Goal: Transaction & Acquisition: Purchase product/service

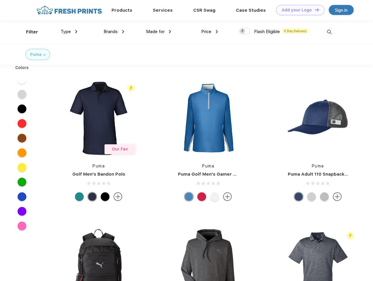
click at [298, 10] on link "Add your Logo Design Tool" at bounding box center [300, 10] width 48 height 10
click at [0, 0] on div "Design Tool" at bounding box center [0, 0] width 0 height 0
click at [315, 10] on link "Add your Logo Design Tool" at bounding box center [300, 10] width 48 height 10
click at [28, 32] on div "Filter" at bounding box center [32, 32] width 12 height 7
click at [69, 32] on span "Type" at bounding box center [66, 31] width 10 height 5
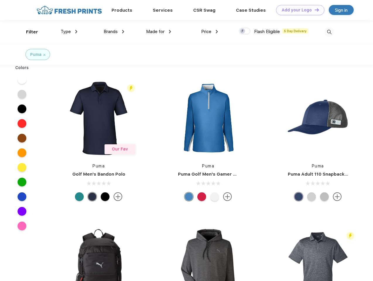
click at [114, 32] on span "Brands" at bounding box center [111, 31] width 14 height 5
click at [159, 32] on span "Made for" at bounding box center [155, 31] width 18 height 5
click at [210, 32] on span "Price" at bounding box center [206, 31] width 10 height 5
click at [245, 31] on div at bounding box center [244, 31] width 11 height 6
click at [243, 31] on input "checkbox" at bounding box center [241, 30] width 4 height 4
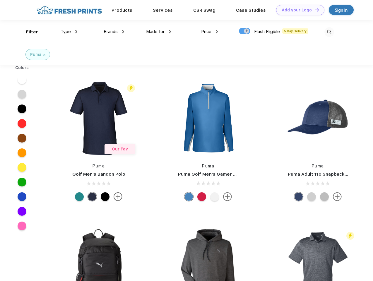
click at [329, 32] on img at bounding box center [330, 32] width 10 height 10
